Goal: Transaction & Acquisition: Purchase product/service

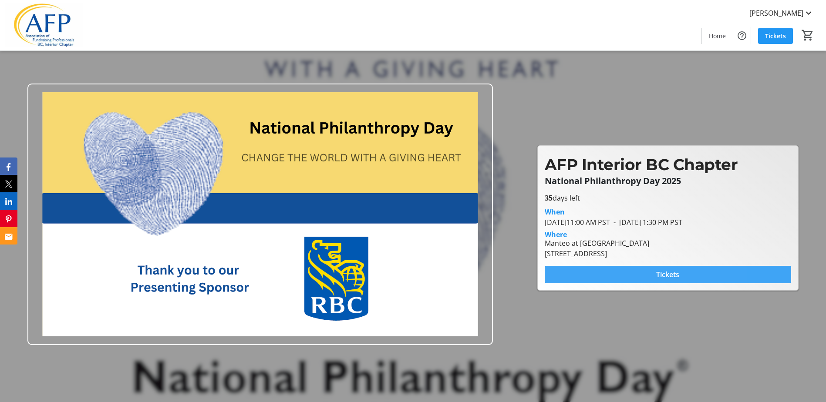
click at [603, 274] on span at bounding box center [668, 274] width 247 height 21
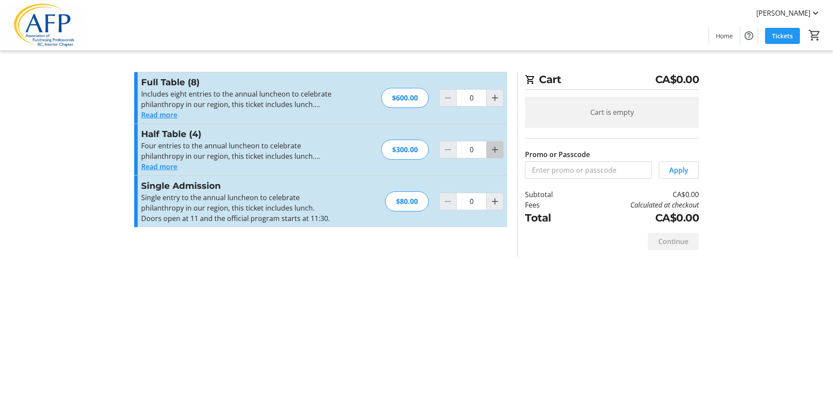
click at [494, 153] on mat-icon "Increment by one" at bounding box center [495, 150] width 10 height 10
type input "1"
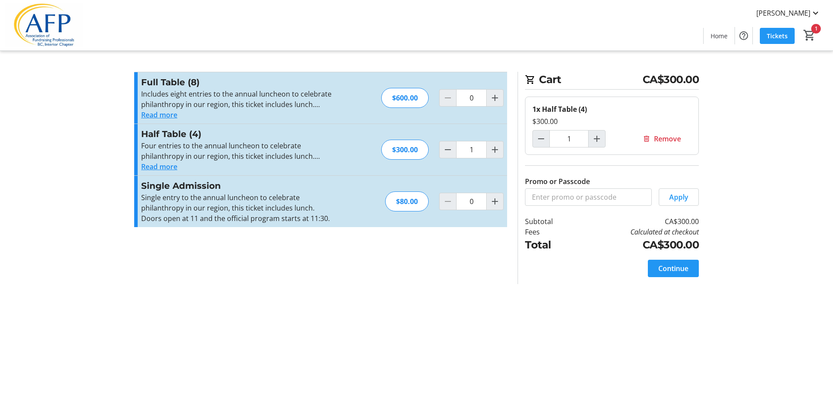
click at [168, 165] on button "Read more" at bounding box center [159, 167] width 36 height 10
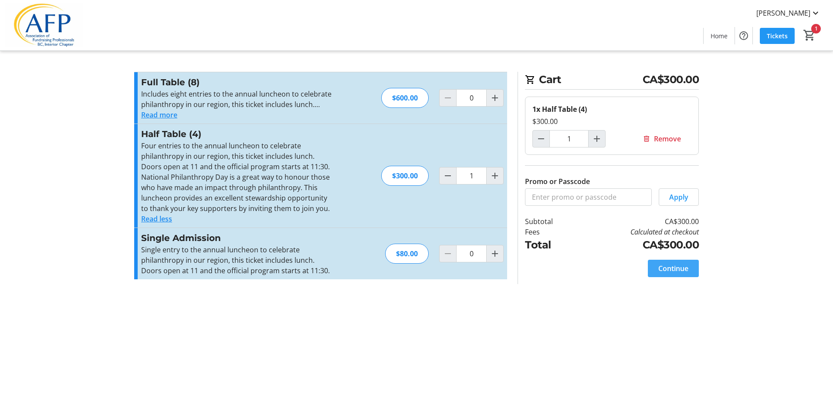
click at [673, 268] on span "Continue" at bounding box center [673, 268] width 30 height 10
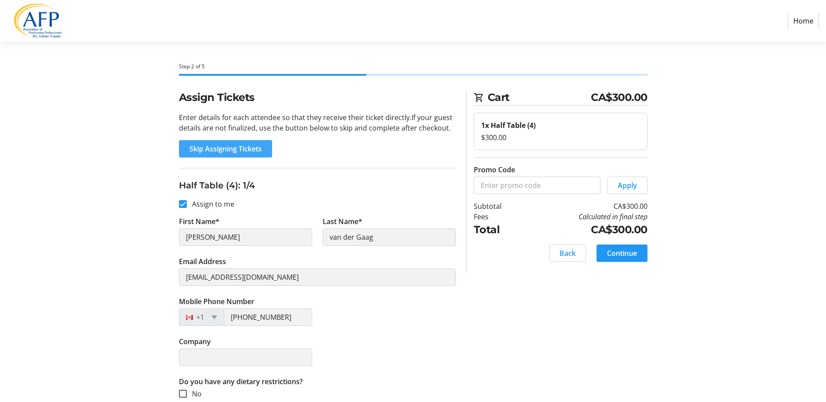
click at [238, 148] on span "Skip Assigning Tickets" at bounding box center [225, 149] width 72 height 10
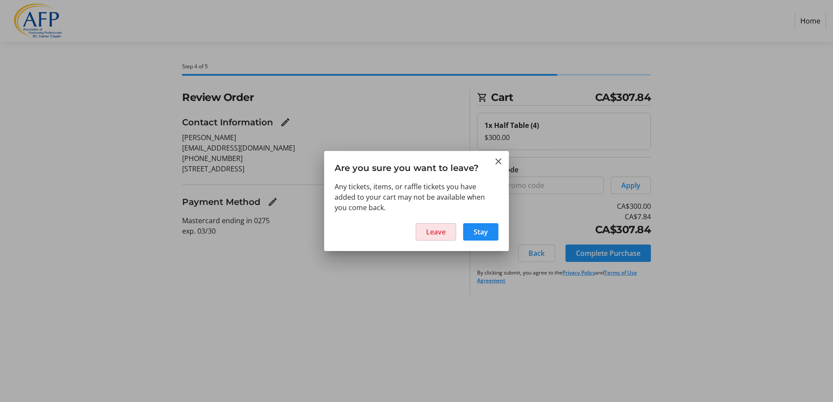
click at [442, 229] on span "Leave" at bounding box center [436, 232] width 20 height 10
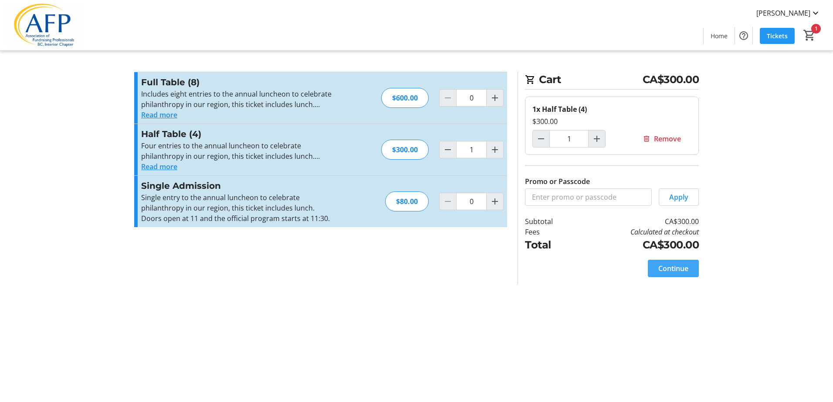
click at [669, 268] on span "Continue" at bounding box center [673, 268] width 30 height 10
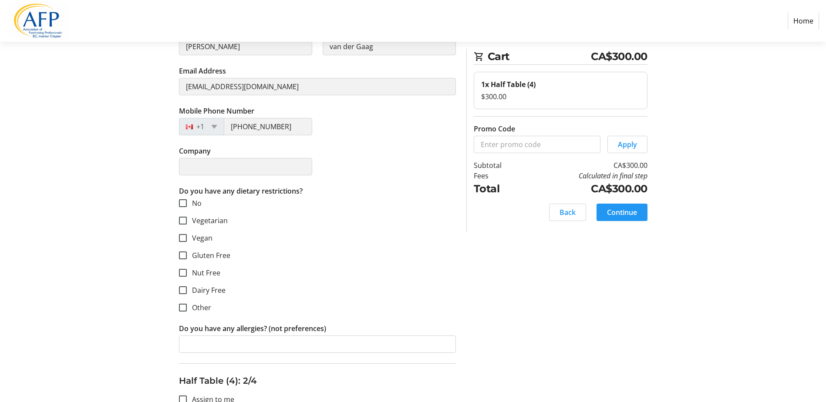
scroll to position [192, 0]
click at [183, 202] on input "No" at bounding box center [183, 203] width 8 height 8
checkbox input "true"
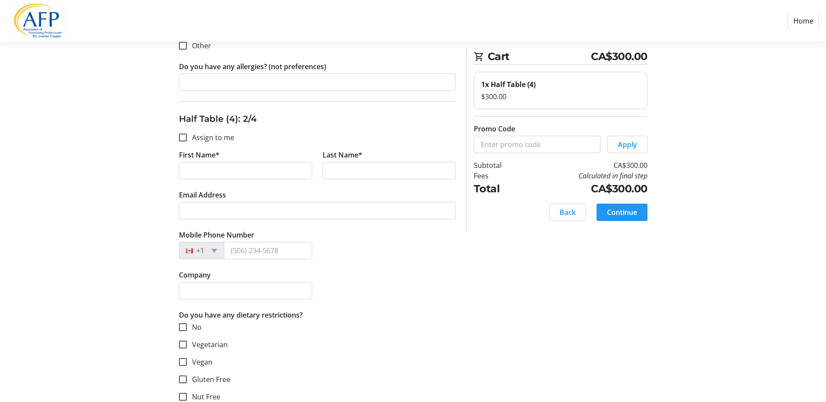
scroll to position [488, 0]
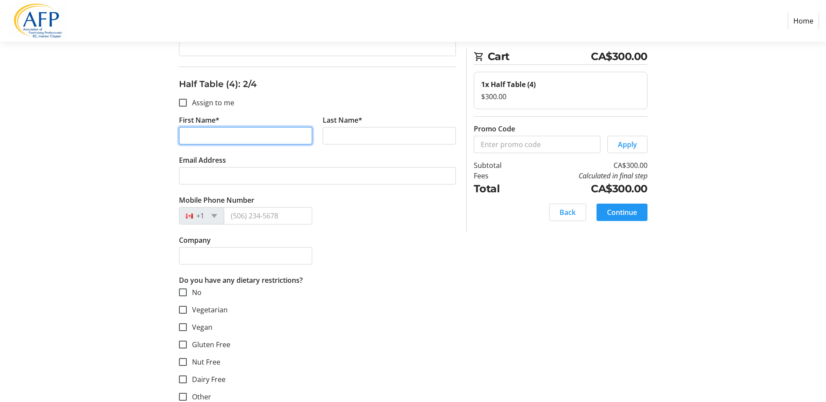
click at [193, 138] on input "First Name*" at bounding box center [245, 135] width 133 height 17
type input "[PERSON_NAME]"
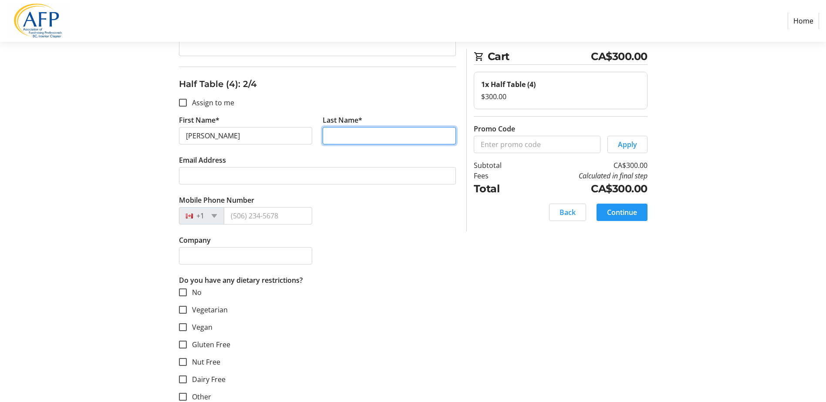
click at [346, 133] on input "Last Name*" at bounding box center [389, 135] width 133 height 17
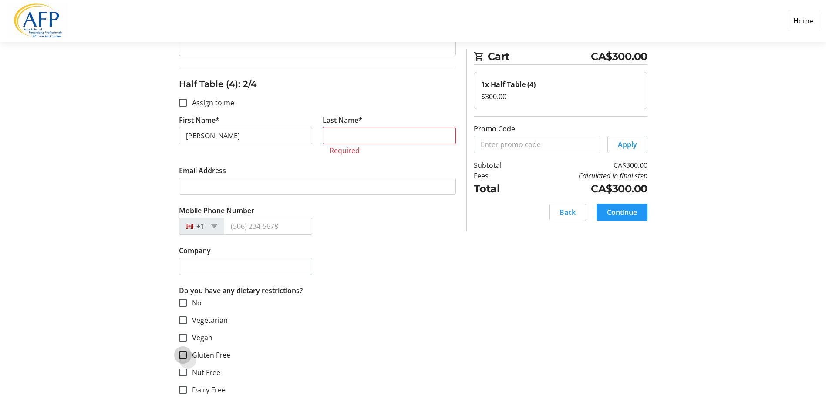
click at [184, 351] on div at bounding box center [183, 355] width 8 height 8
click at [182, 355] on input "Gluten Free" at bounding box center [183, 355] width 8 height 8
checkbox input "true"
click at [344, 143] on input "Last Name*" at bounding box center [389, 135] width 133 height 17
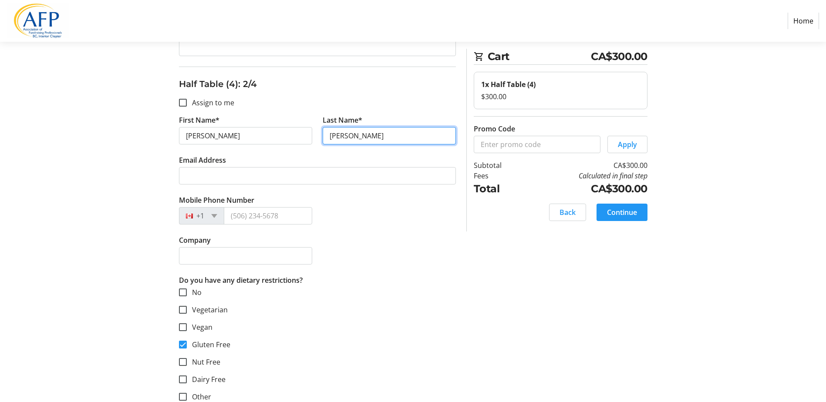
type input "[PERSON_NAME]"
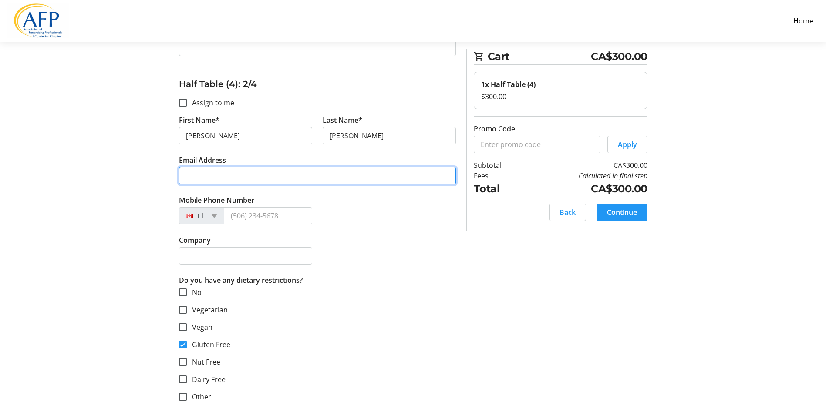
click at [225, 177] on input "Email Address" at bounding box center [317, 175] width 277 height 17
type input "[EMAIL_ADDRESS][DOMAIN_NAME]"
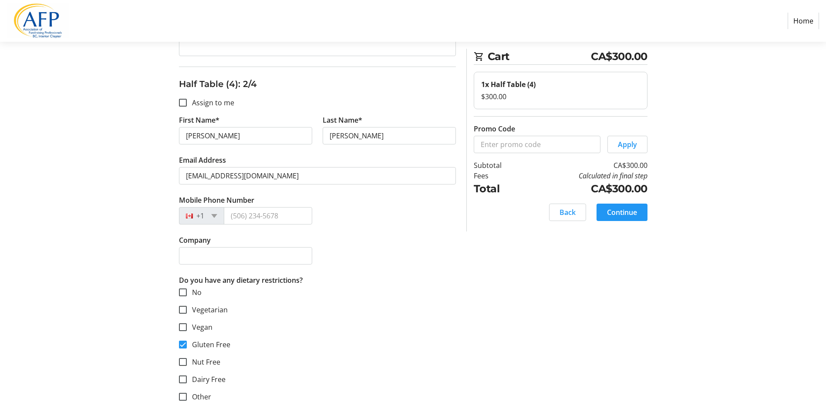
click at [320, 239] on div "Company" at bounding box center [317, 255] width 287 height 40
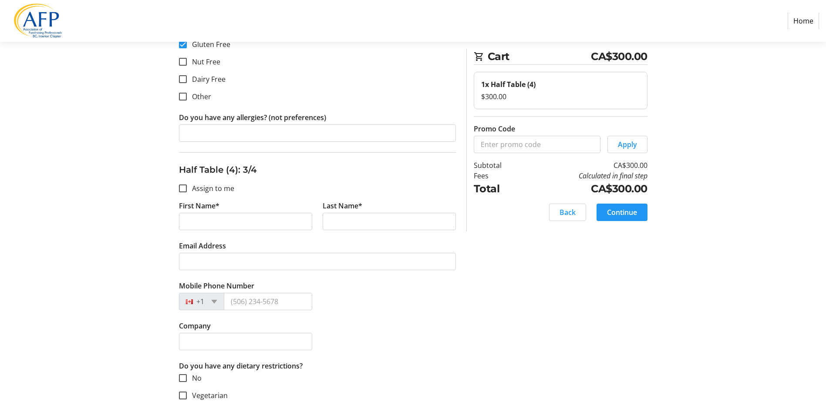
scroll to position [836, 0]
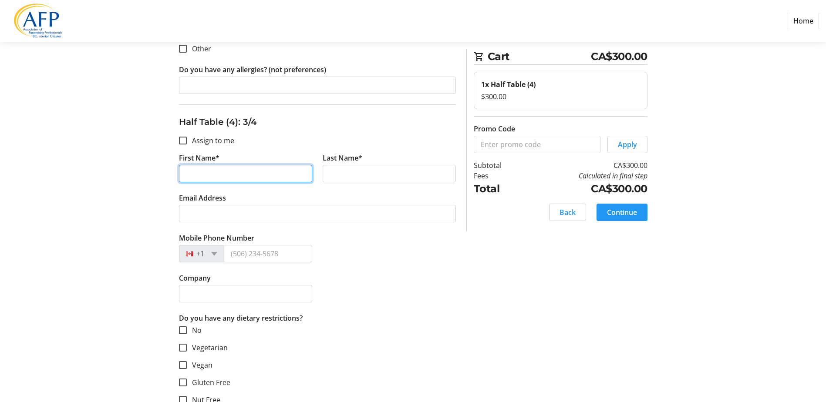
click at [196, 169] on input "First Name*" at bounding box center [245, 173] width 133 height 17
click at [192, 173] on input "ALaina" at bounding box center [245, 173] width 133 height 17
type input "[PERSON_NAME]"
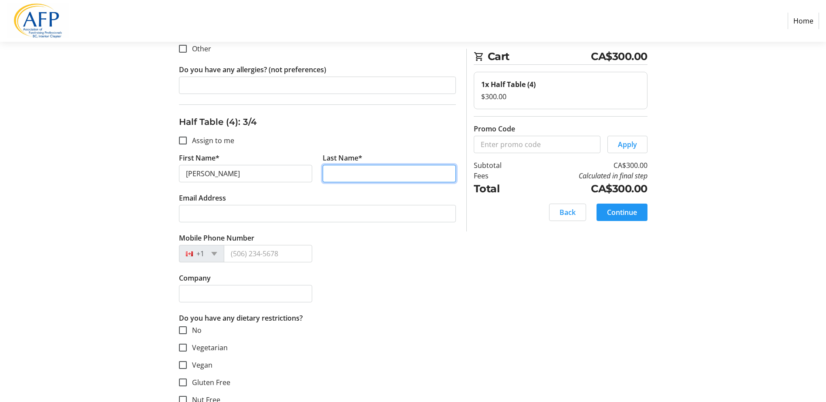
click at [366, 169] on input "Last Name*" at bounding box center [389, 173] width 133 height 17
type input "Podmorow"
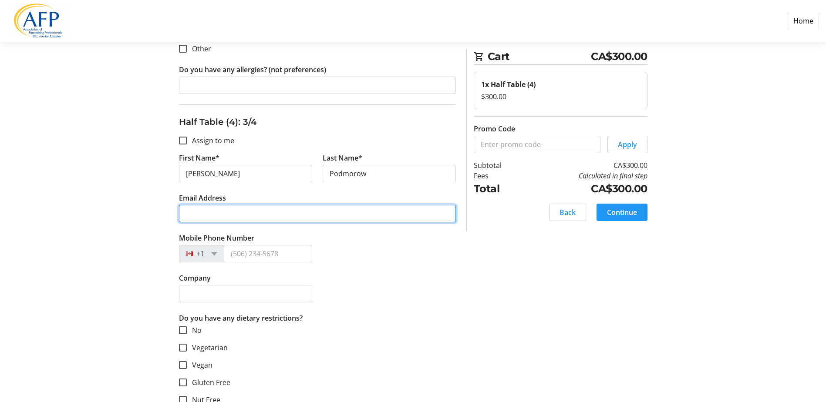
click at [245, 214] on input "Email Address" at bounding box center [317, 213] width 277 height 17
type input "[EMAIL_ADDRESS][DOMAIN_NAME]"
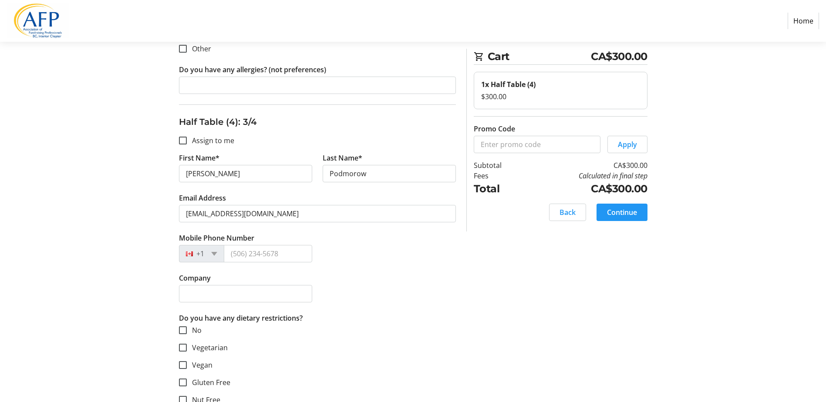
click at [314, 250] on tr-form-field "Mobile Phone Number +1" at bounding box center [246, 253] width 144 height 40
click at [246, 290] on input "Company" at bounding box center [245, 293] width 133 height 17
type input "[GEOGRAPHIC_DATA]"
click at [287, 251] on input "[PHONE_NUMBER]" at bounding box center [268, 253] width 88 height 17
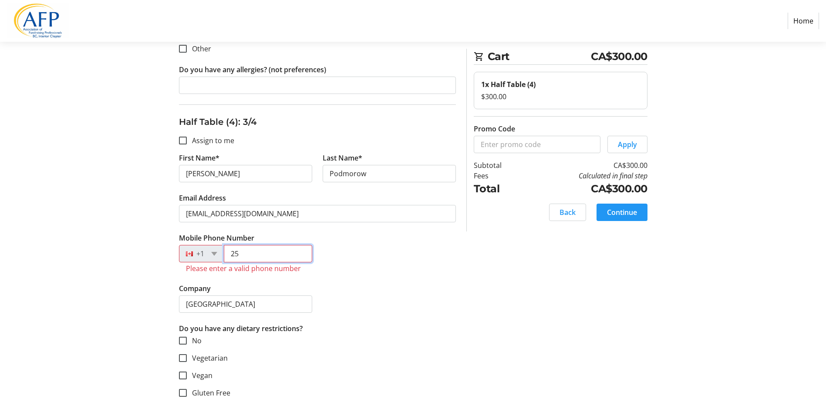
type input "2"
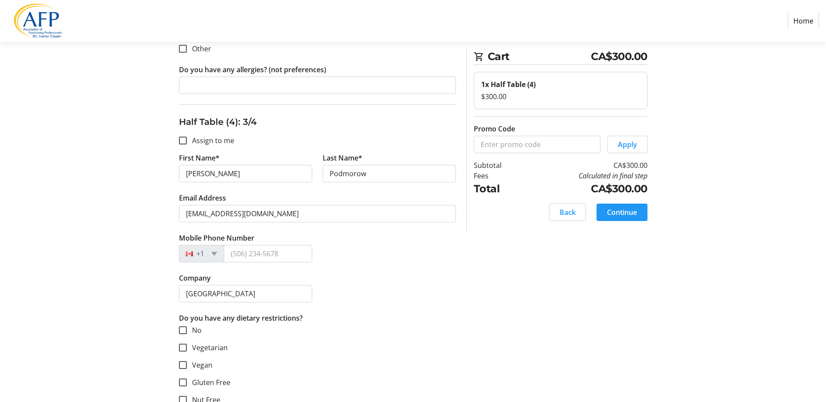
click at [360, 266] on div "Mobile Phone Number +1" at bounding box center [317, 253] width 287 height 40
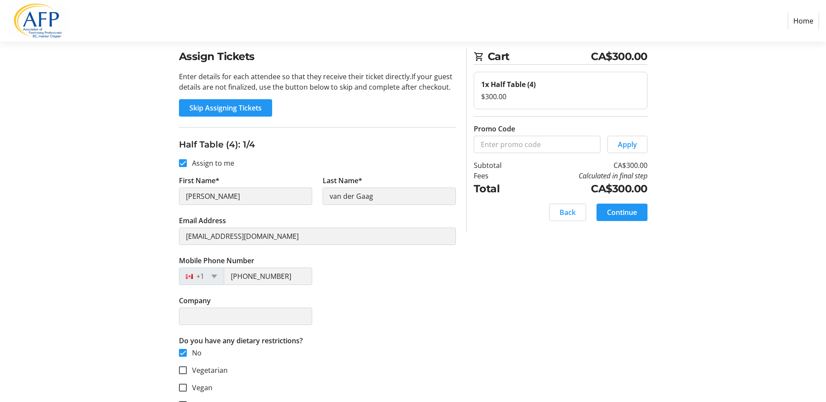
scroll to position [52, 0]
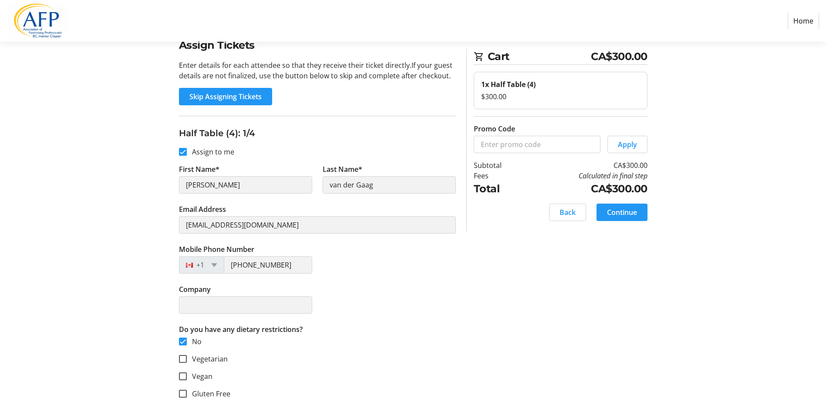
click at [336, 300] on div "Company" at bounding box center [317, 304] width 287 height 40
click at [368, 289] on div "Company" at bounding box center [317, 304] width 287 height 40
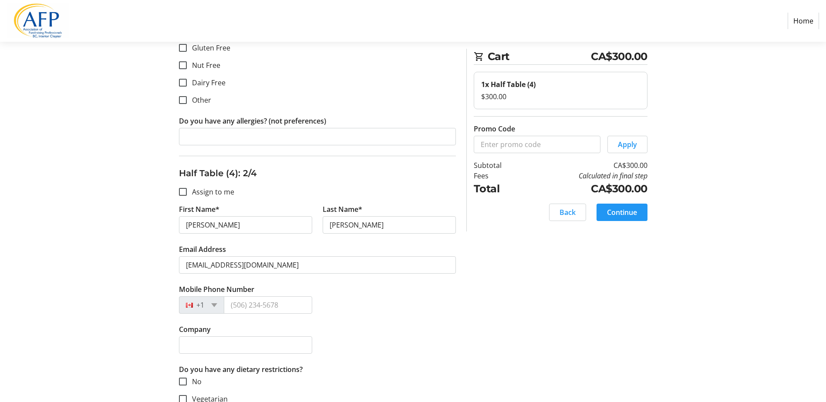
scroll to position [401, 0]
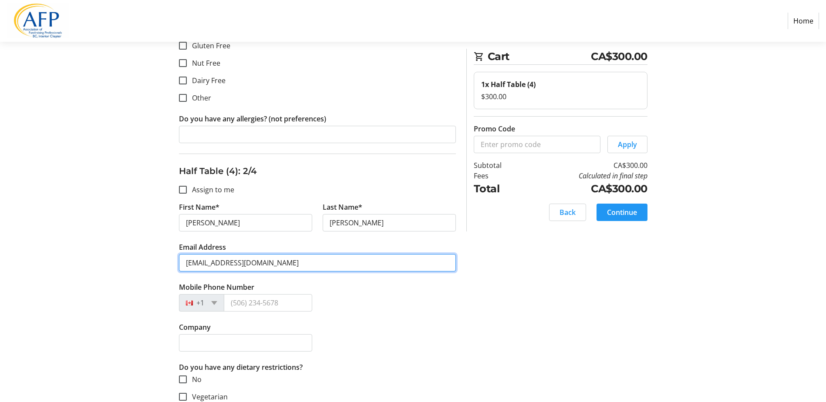
click at [312, 264] on input "[EMAIL_ADDRESS][DOMAIN_NAME]" at bounding box center [317, 262] width 277 height 17
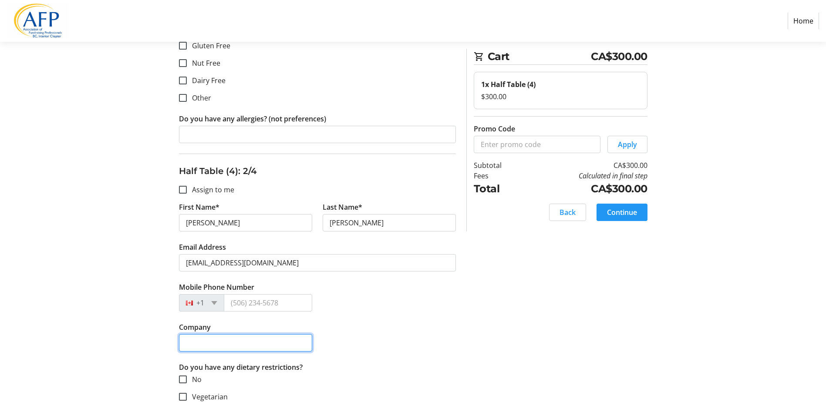
click at [233, 344] on input "Company" at bounding box center [245, 342] width 133 height 17
type input "[GEOGRAPHIC_DATA]"
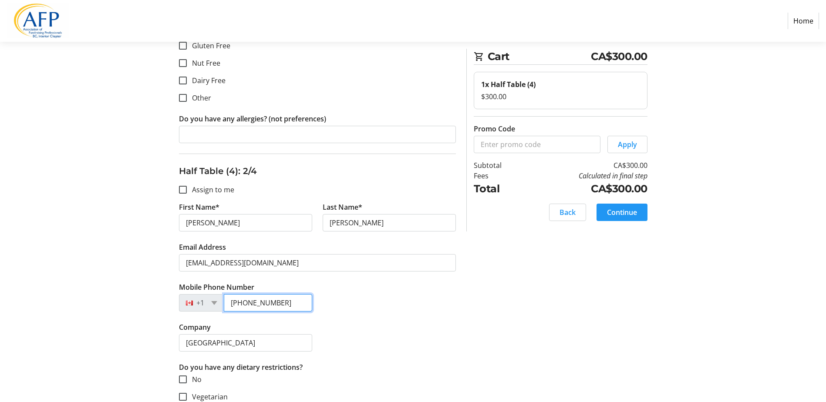
click at [280, 303] on input "[PHONE_NUMBER]" at bounding box center [268, 302] width 88 height 17
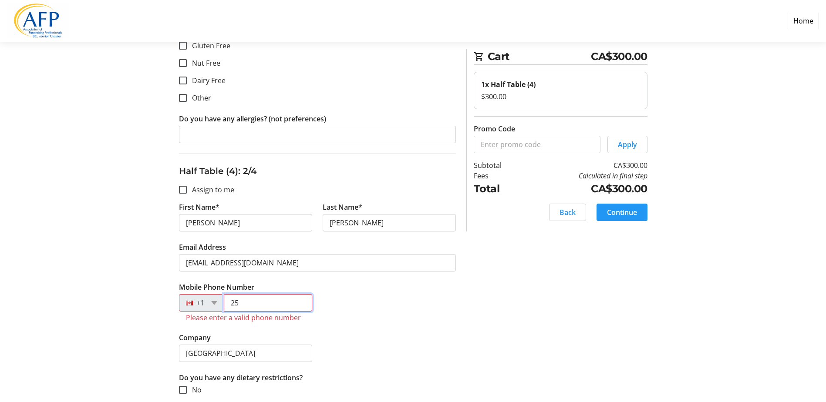
type input "2"
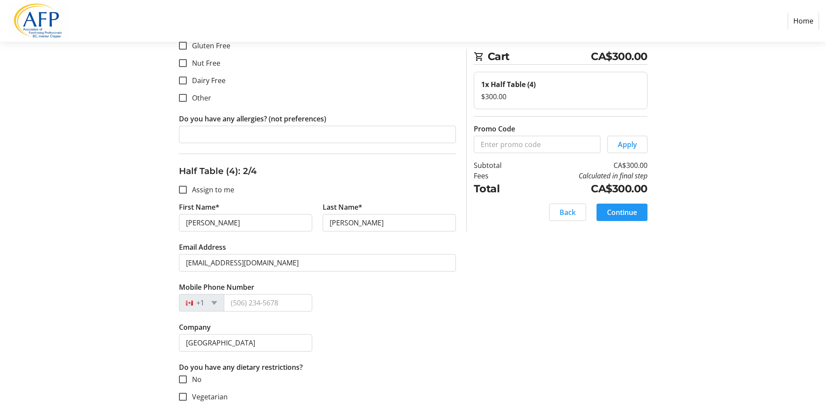
click at [363, 309] on div "Mobile Phone Number +1" at bounding box center [317, 302] width 287 height 40
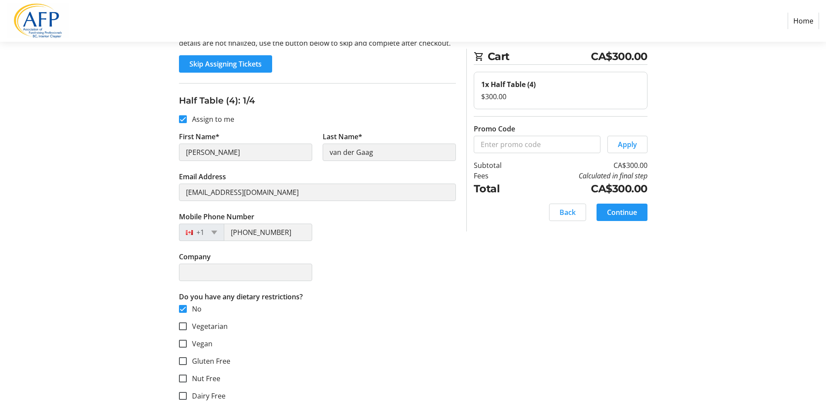
scroll to position [70, 0]
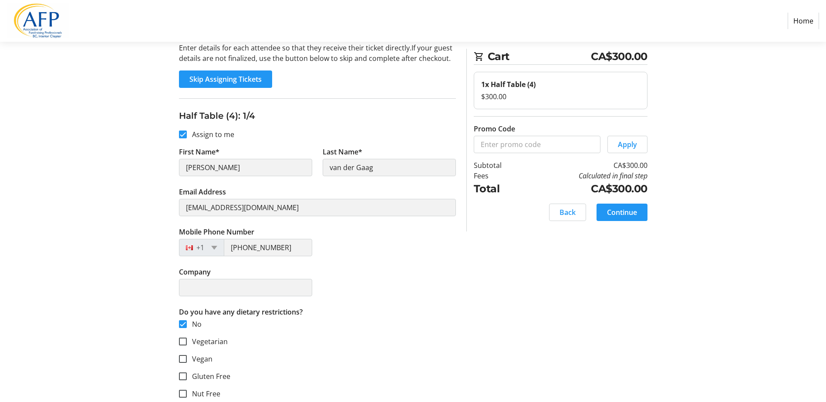
click at [387, 294] on div "Company" at bounding box center [317, 287] width 287 height 40
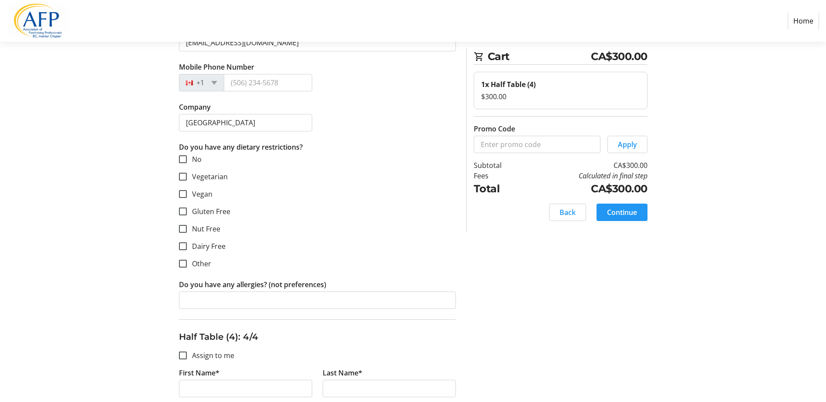
scroll to position [1045, 0]
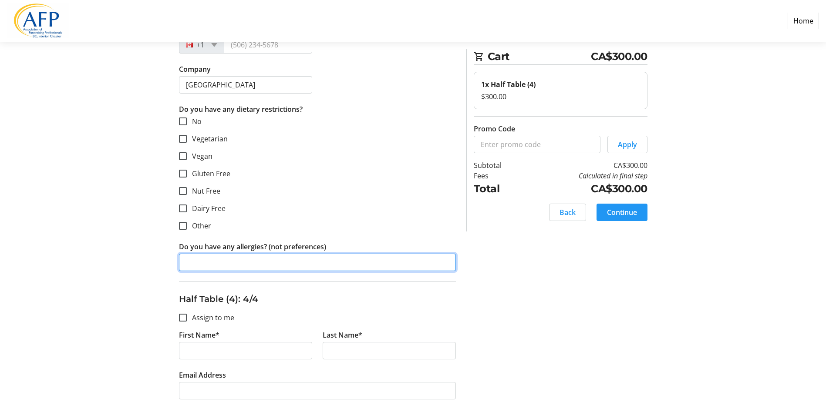
click at [232, 263] on input "Do you have any allergies? (not preferences)" at bounding box center [317, 262] width 277 height 17
type input "shell fish"
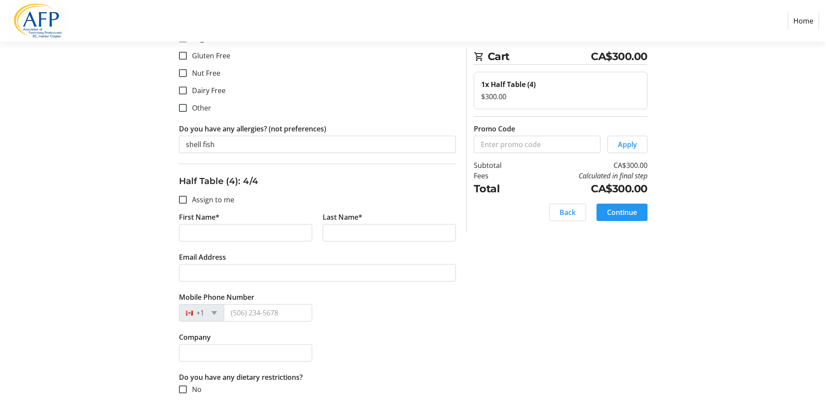
scroll to position [1237, 0]
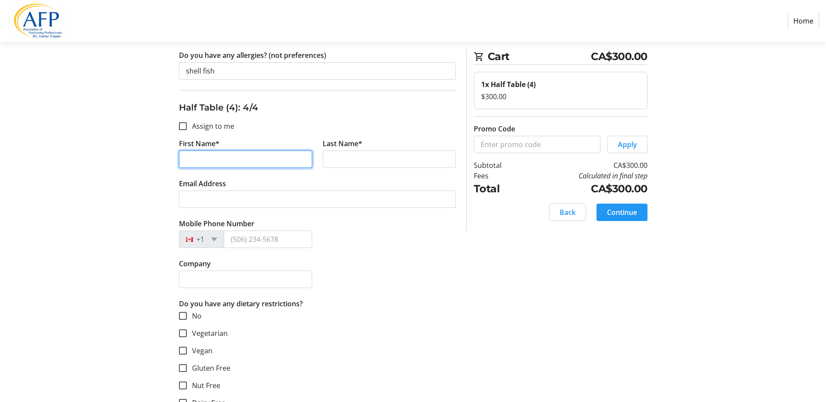
click at [238, 158] on input "First Name*" at bounding box center [245, 159] width 133 height 17
type input "[PERSON_NAME]"
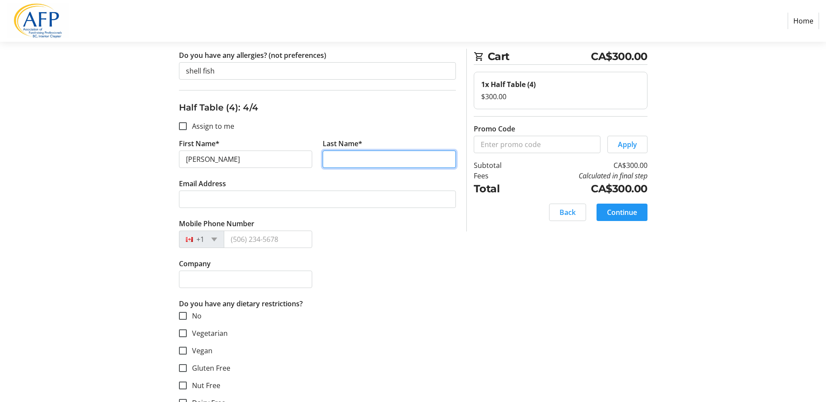
click at [335, 152] on input "Last Name*" at bounding box center [389, 159] width 133 height 17
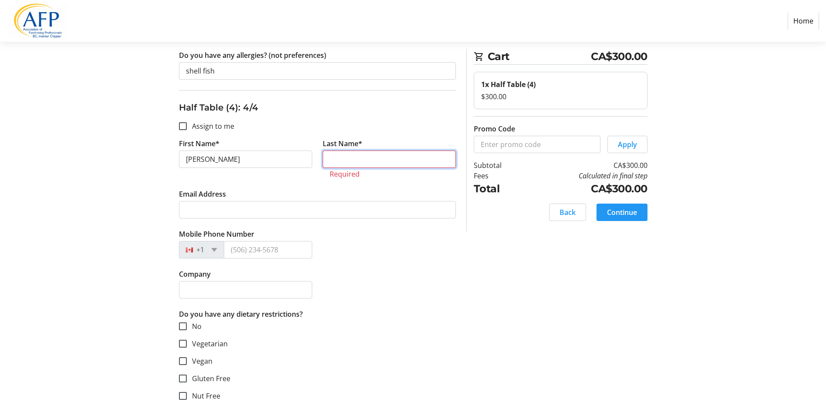
click at [357, 153] on input "Last Name*" at bounding box center [389, 159] width 133 height 17
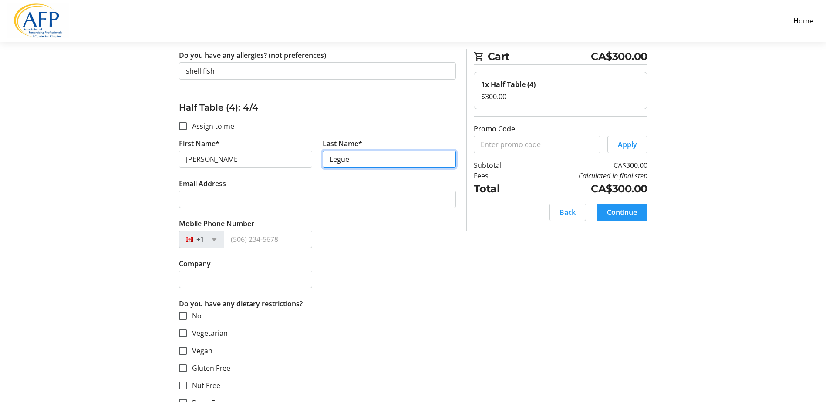
type input "Legue"
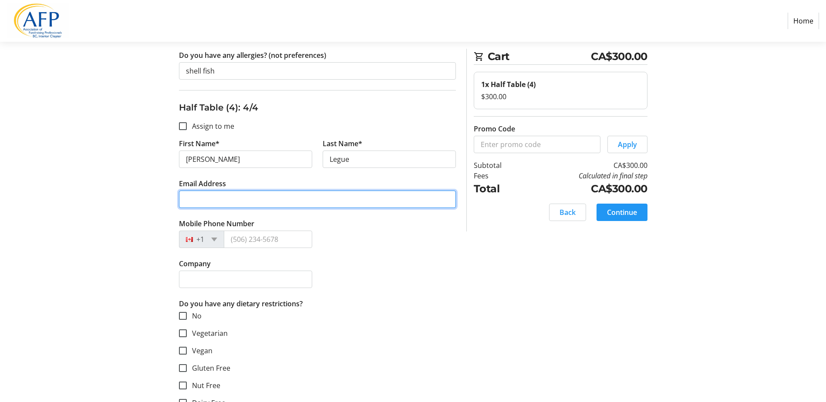
click at [259, 198] on input "Email Address" at bounding box center [317, 199] width 277 height 17
type input "[EMAIL_ADDRESS][DOMAIN_NAME]"
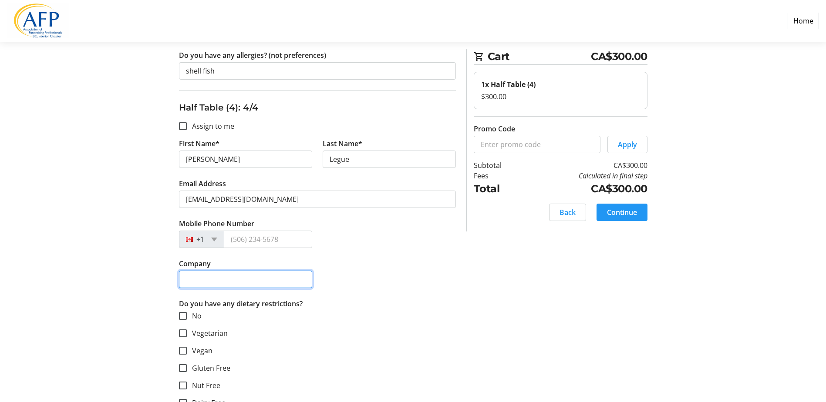
click at [212, 283] on input "Company" at bounding box center [245, 279] width 133 height 17
type input "[GEOGRAPHIC_DATA]"
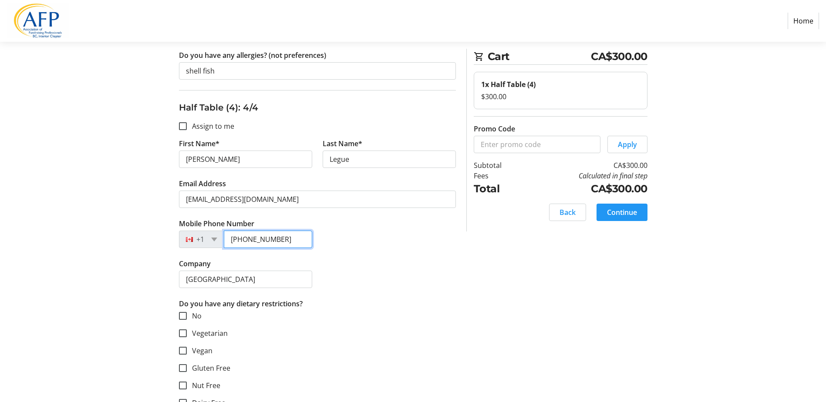
click at [290, 233] on input "[PHONE_NUMBER]" at bounding box center [268, 239] width 88 height 17
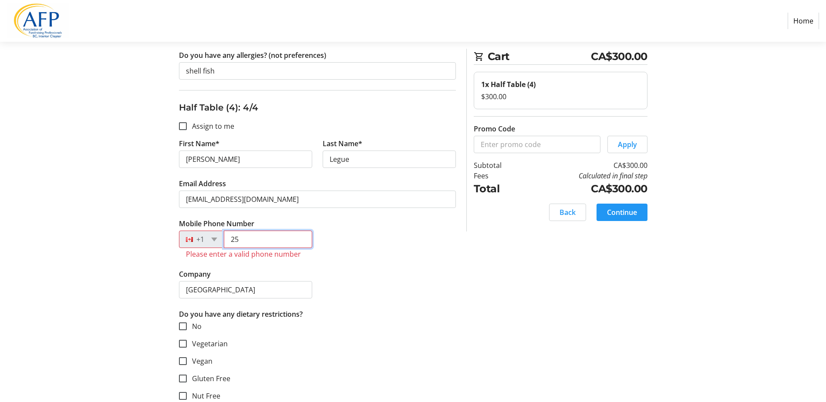
type input "2"
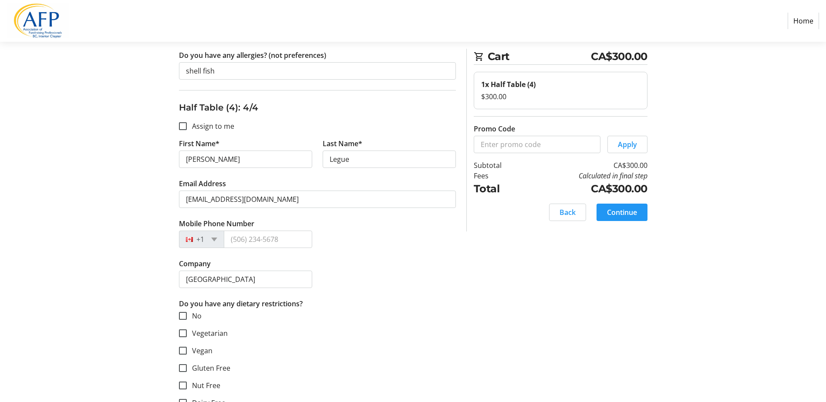
click at [393, 267] on div "Company [GEOGRAPHIC_DATA]" at bounding box center [317, 279] width 287 height 40
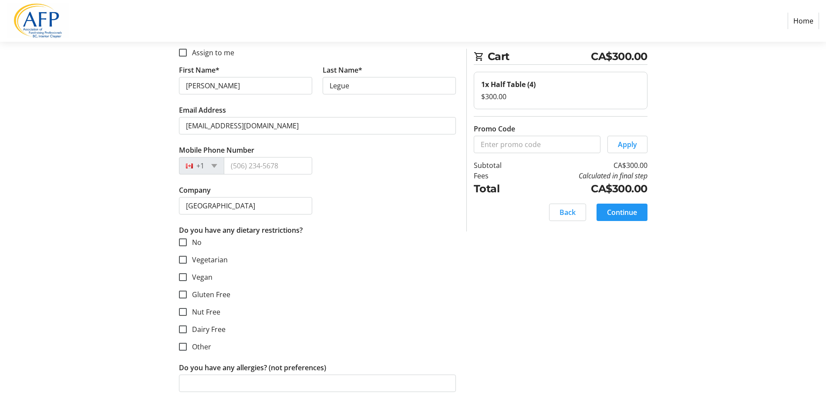
scroll to position [1311, 0]
click at [406, 272] on mat-checkbox "Vegan" at bounding box center [317, 277] width 277 height 10
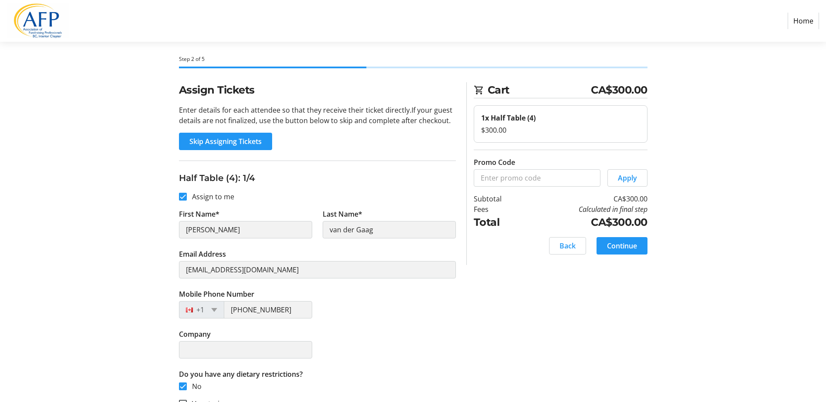
scroll to position [0, 0]
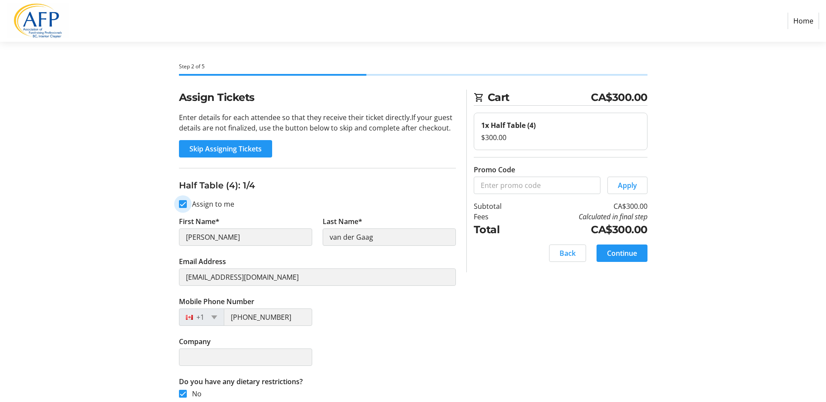
click at [184, 203] on input "Assign to me" at bounding box center [183, 204] width 8 height 8
checkbox input "false"
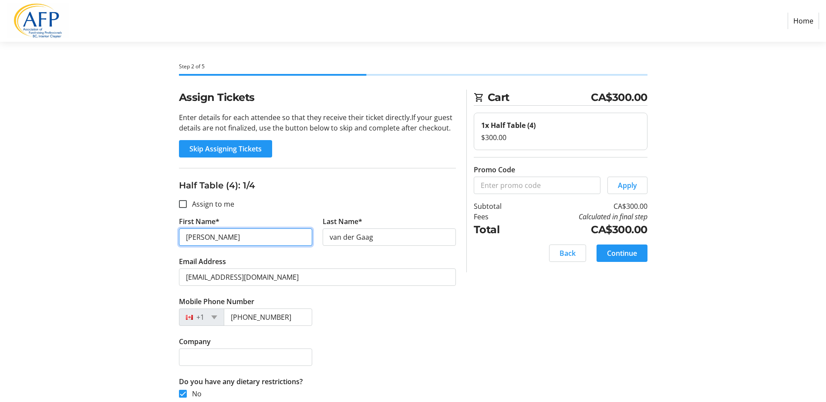
click at [212, 237] on input "[PERSON_NAME]" at bounding box center [245, 237] width 133 height 17
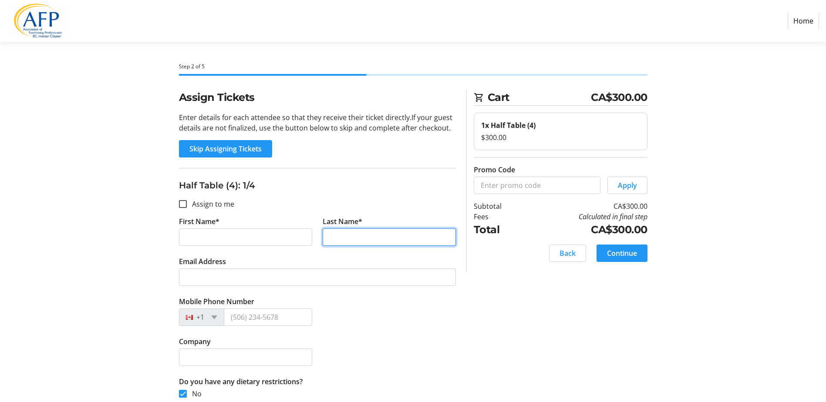
click at [352, 236] on input "Last Name*" at bounding box center [389, 237] width 133 height 17
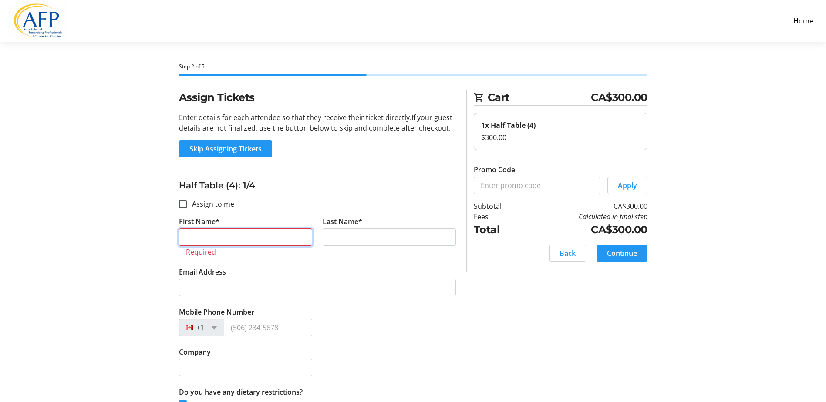
click at [270, 238] on input "First Name*" at bounding box center [245, 237] width 133 height 17
type input "[PERSON_NAME]"
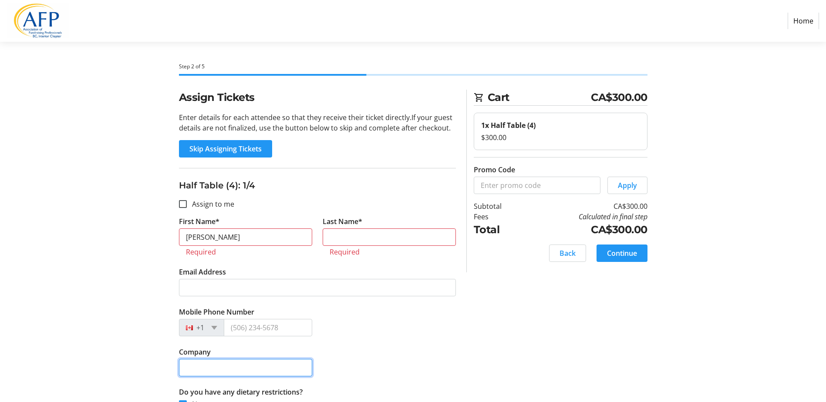
type input "[GEOGRAPHIC_DATA]"
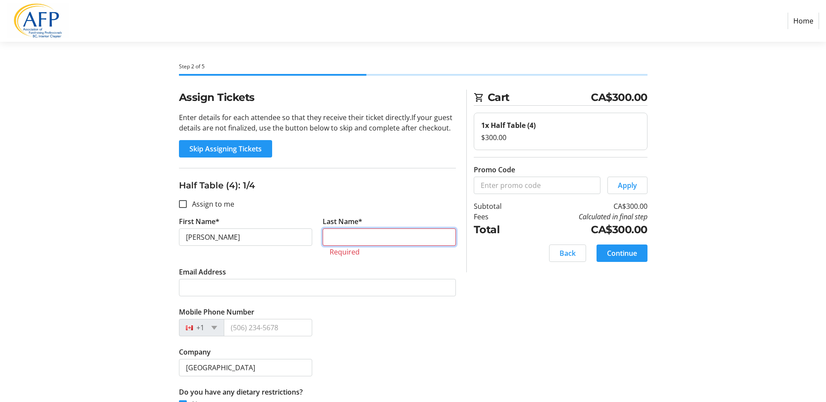
click at [357, 236] on input "Last Name*" at bounding box center [389, 237] width 133 height 17
type input "van der Gaag"
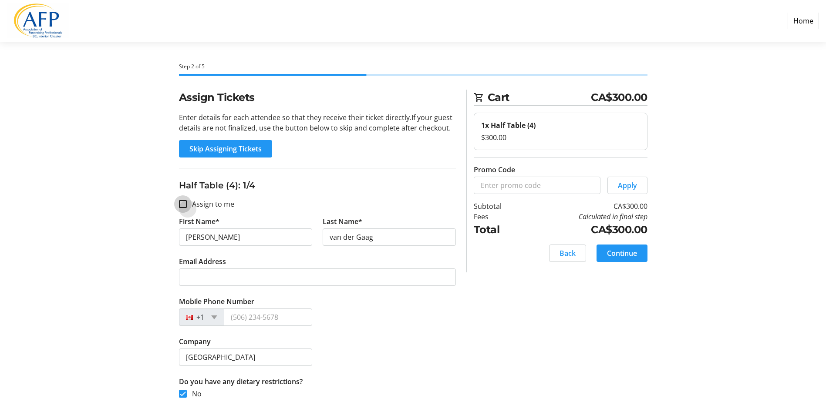
click at [182, 203] on input "Assign to me" at bounding box center [183, 204] width 8 height 8
checkbox input "true"
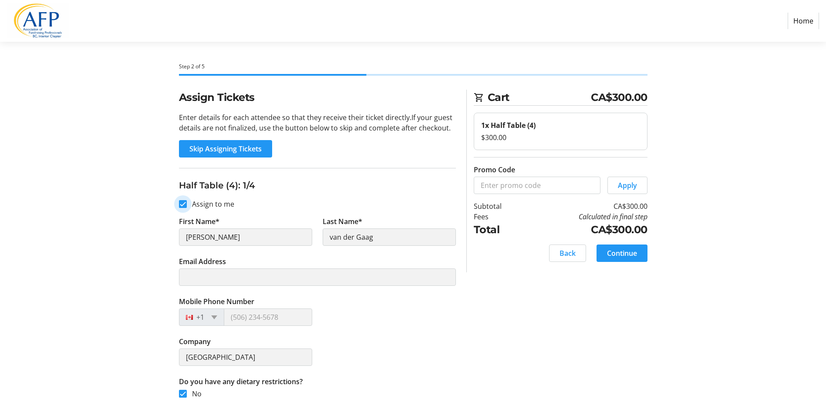
type input "[EMAIL_ADDRESS][DOMAIN_NAME]"
type input "[PHONE_NUMBER]"
click at [434, 326] on div "Mobile Phone Number [PHONE_NUMBER]" at bounding box center [317, 317] width 287 height 40
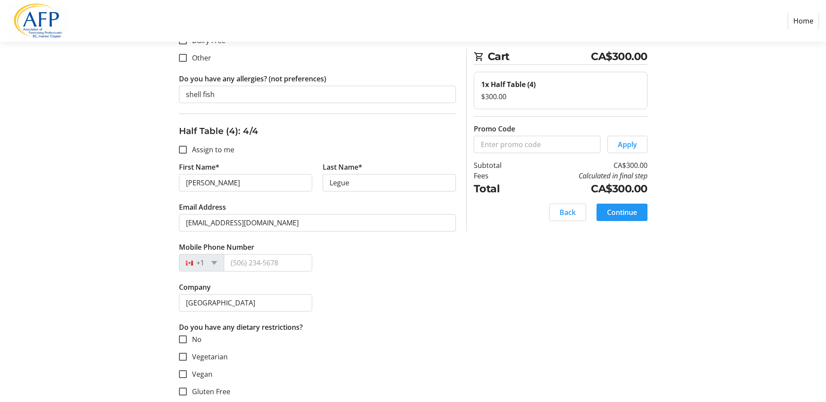
scroll to position [1311, 0]
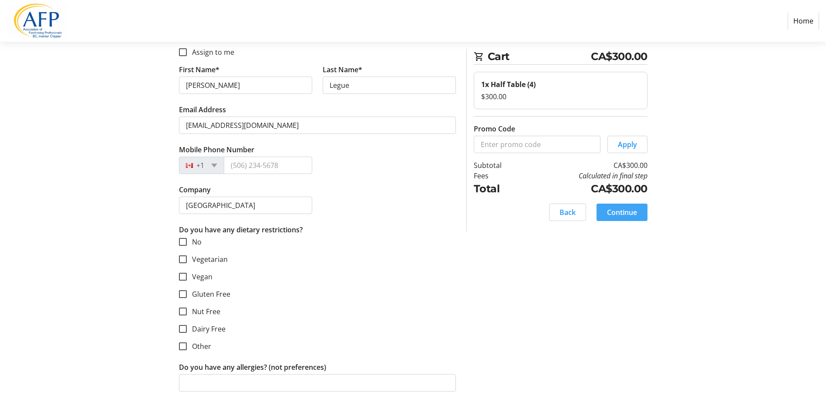
click at [621, 216] on span "Continue" at bounding box center [622, 212] width 30 height 10
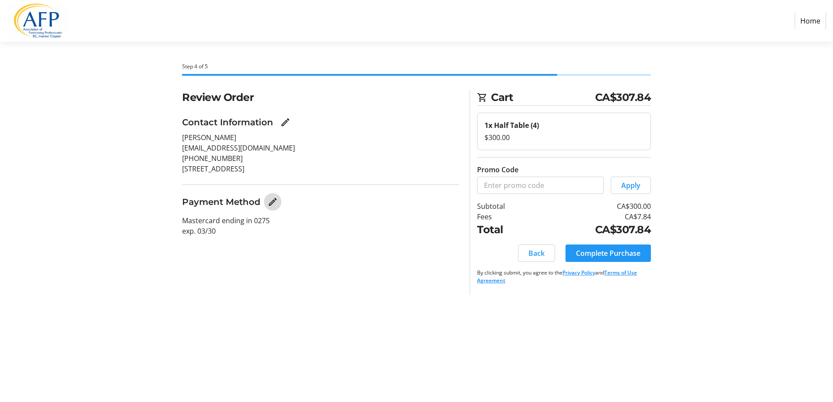
click at [273, 201] on mat-icon "Edit Payment Method" at bounding box center [272, 202] width 10 height 10
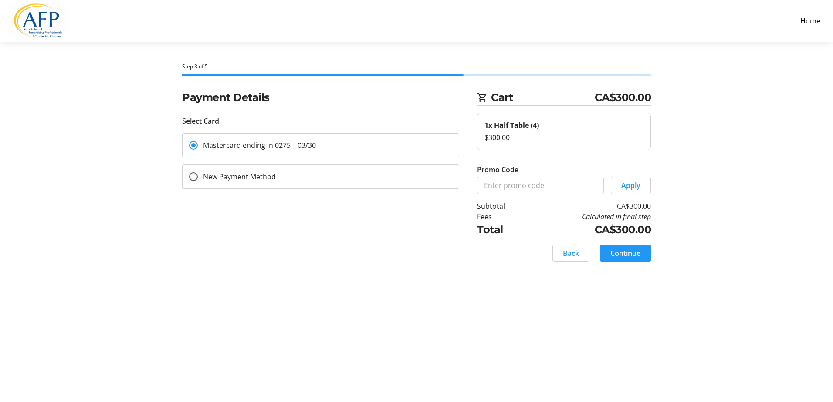
click at [218, 178] on label "New Payment Method" at bounding box center [237, 177] width 78 height 10
click at [198, 178] on input "New Payment Method" at bounding box center [193, 176] width 9 height 9
radio input "true"
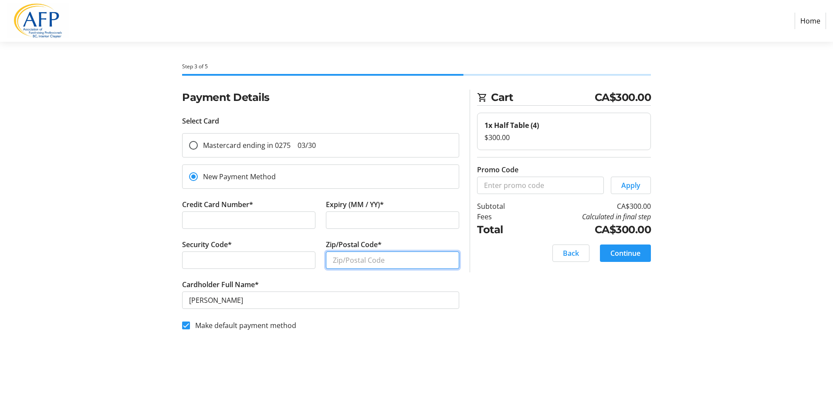
click at [345, 261] on input "Zip/Postal Code*" at bounding box center [392, 260] width 133 height 17
type input "v1z3g7"
click at [608, 257] on span at bounding box center [625, 253] width 51 height 21
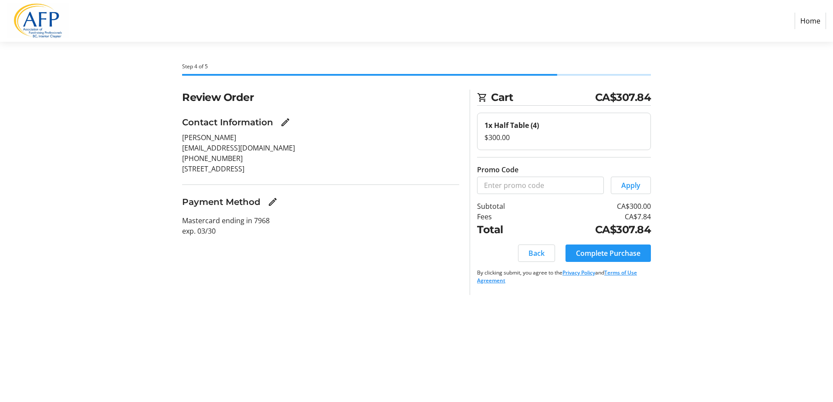
click at [682, 220] on div "Review Order Contact Information [PERSON_NAME] [EMAIL_ADDRESS][DOMAIN_NAME] (25…" at bounding box center [416, 193] width 575 height 206
click at [624, 251] on span "Complete Purchase" at bounding box center [608, 253] width 64 height 10
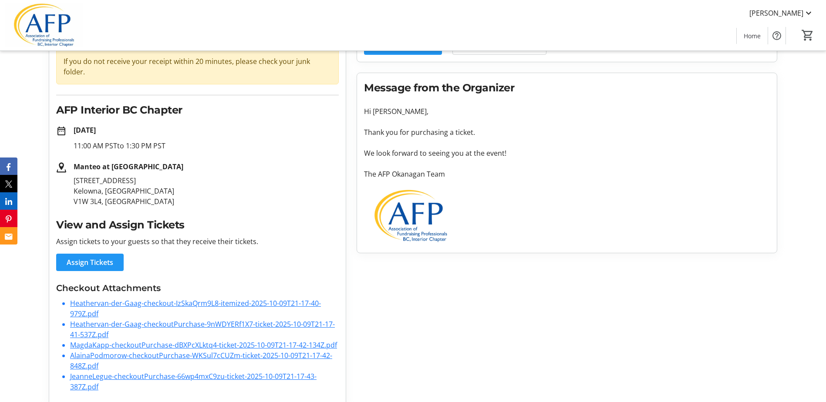
scroll to position [87, 0]
click at [240, 319] on link "Heathervan-der-Gaag-checkoutPurchase-9nWDYERf1X7-ticket-2025-10-09T21-17-41-537…" at bounding box center [202, 329] width 265 height 20
click at [191, 319] on link "Heathervan-der-Gaag-checkoutPurchase-9nWDYERf1X7-ticket-2025-10-09T21-17-41-537…" at bounding box center [202, 329] width 265 height 20
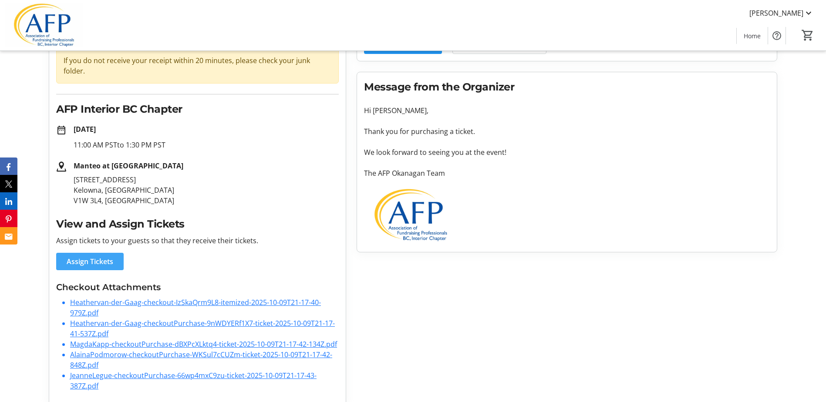
click at [87, 257] on span "Assign Tickets" at bounding box center [90, 262] width 47 height 10
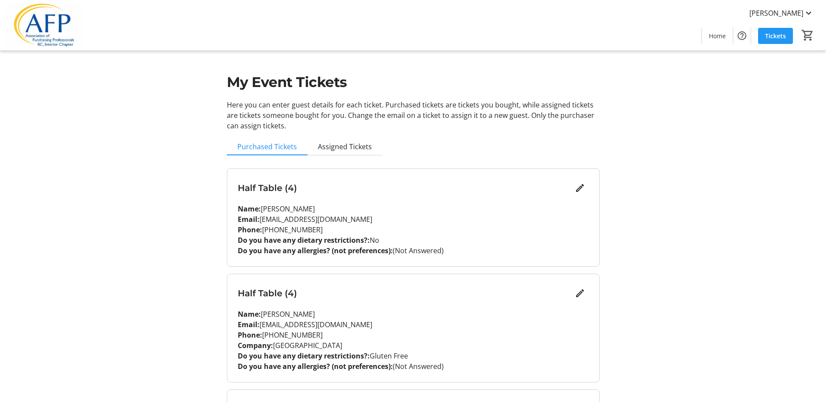
scroll to position [226, 0]
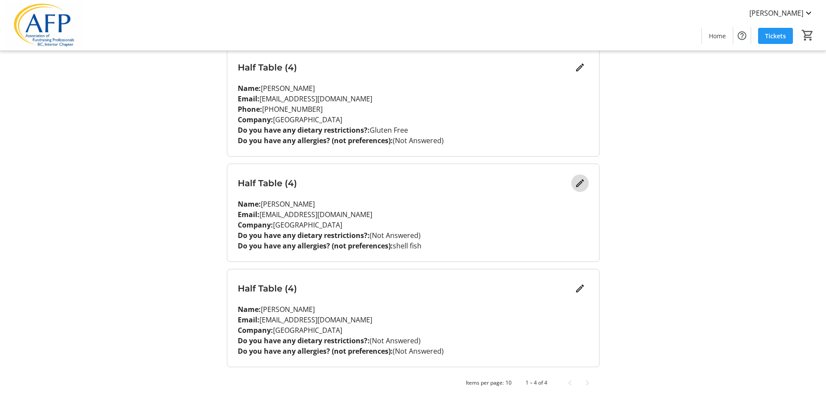
click at [578, 181] on mat-icon "Edit" at bounding box center [580, 183] width 10 height 10
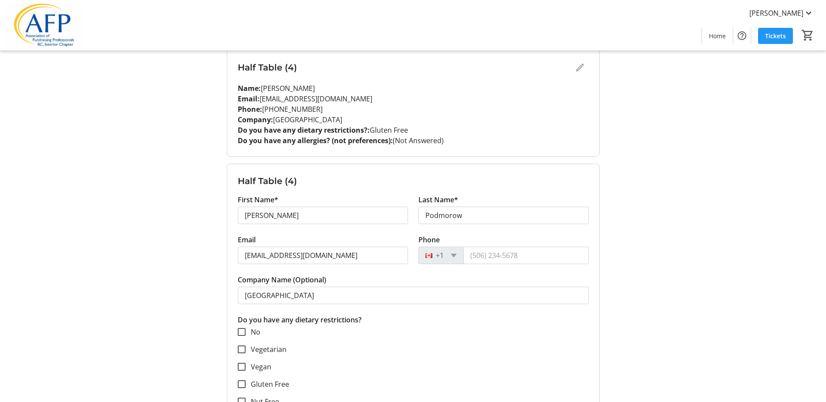
scroll to position [492, 0]
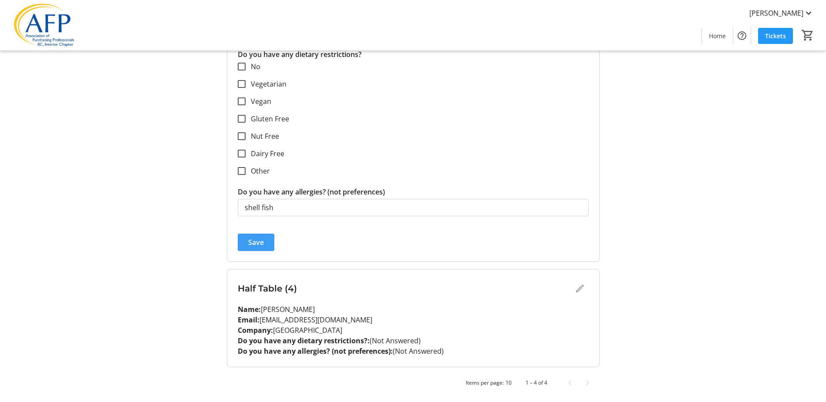
click at [242, 245] on span "submit" at bounding box center [256, 242] width 37 height 21
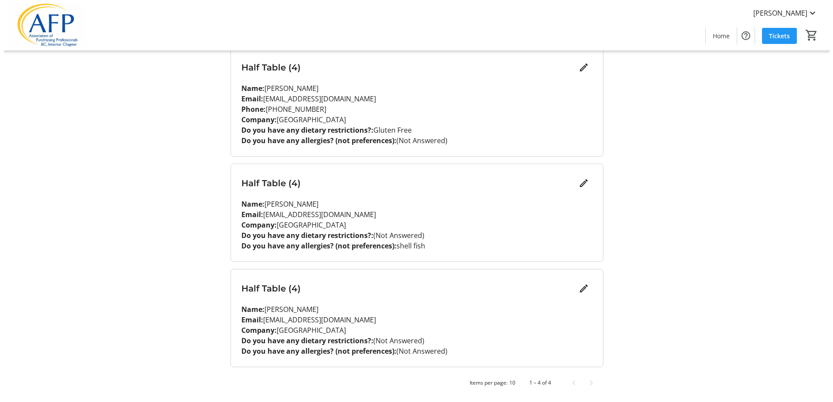
scroll to position [0, 0]
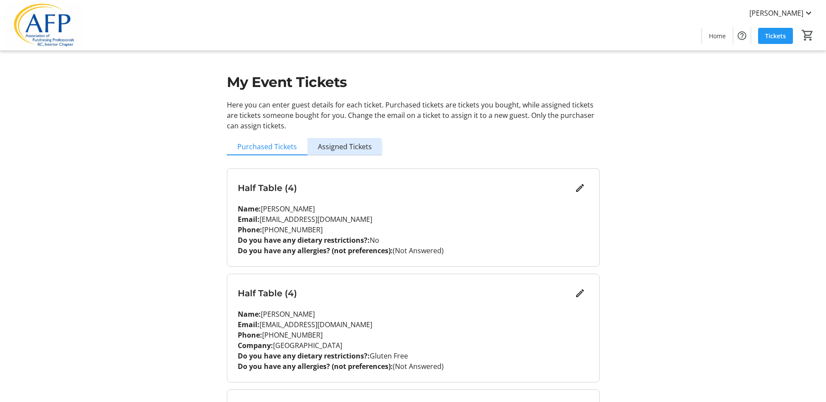
click at [334, 149] on span "Assigned Tickets" at bounding box center [345, 146] width 54 height 7
